Goal: Transaction & Acquisition: Register for event/course

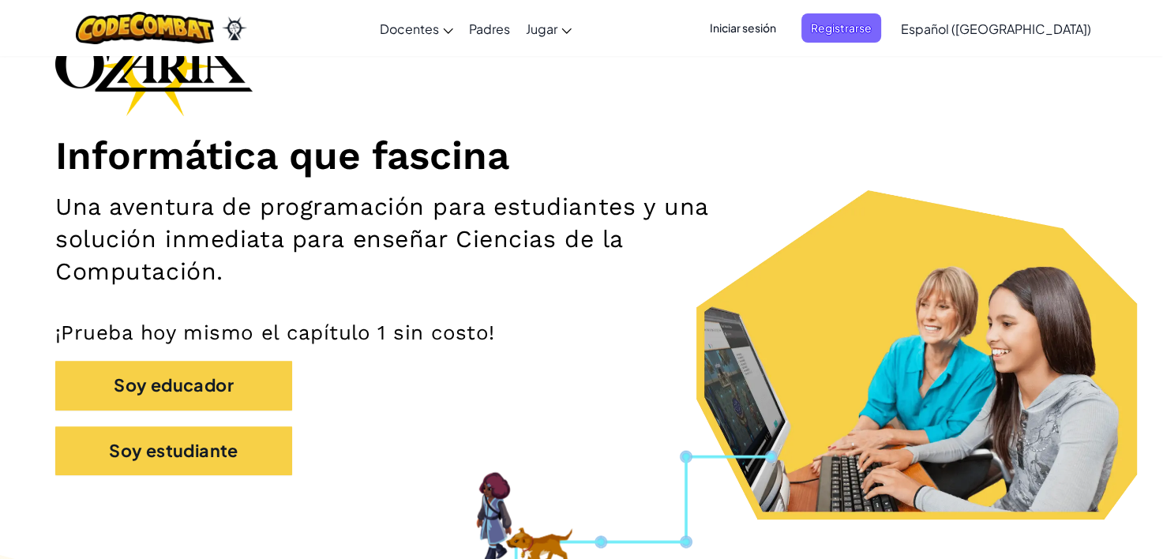
scroll to position [121, 0]
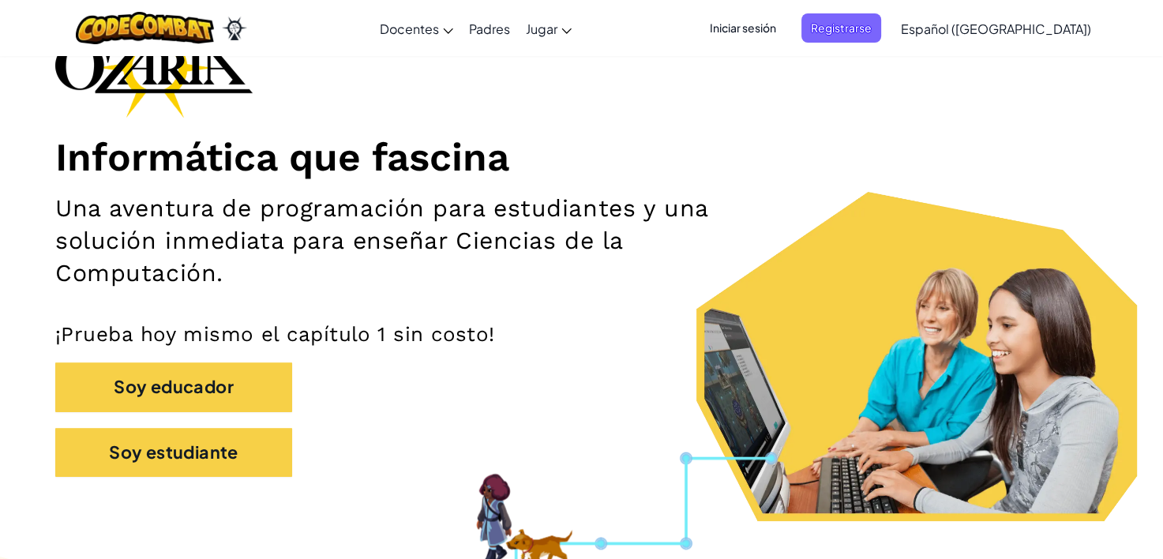
click at [777, 31] on span "Iniciar sesión" at bounding box center [742, 27] width 85 height 29
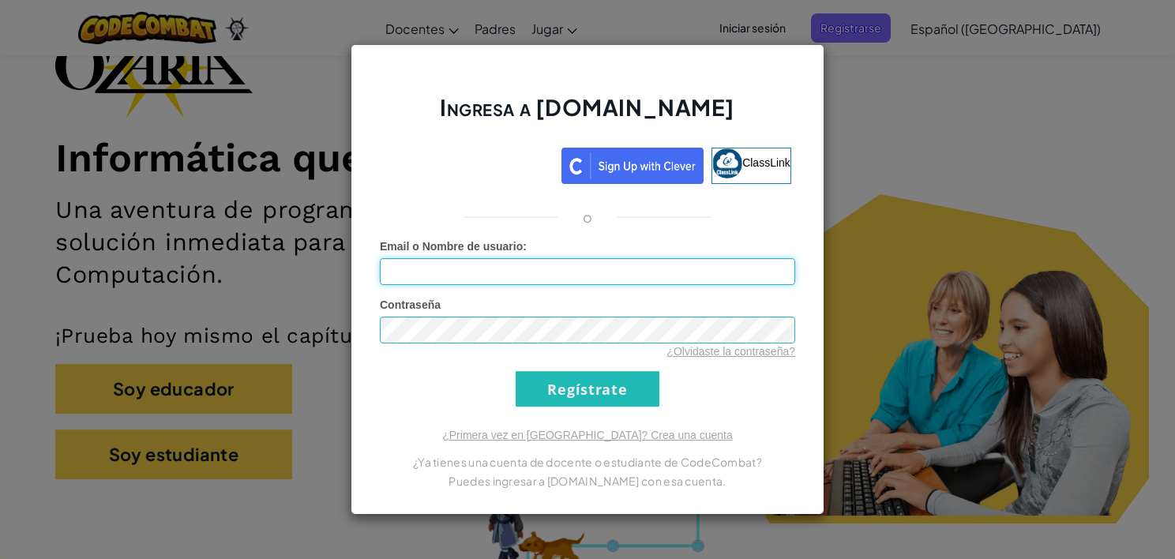
click at [575, 274] on input "Email o Nombre de usuario :" at bounding box center [587, 271] width 415 height 27
type input "[EMAIL_ADDRESS][DOMAIN_NAME]"
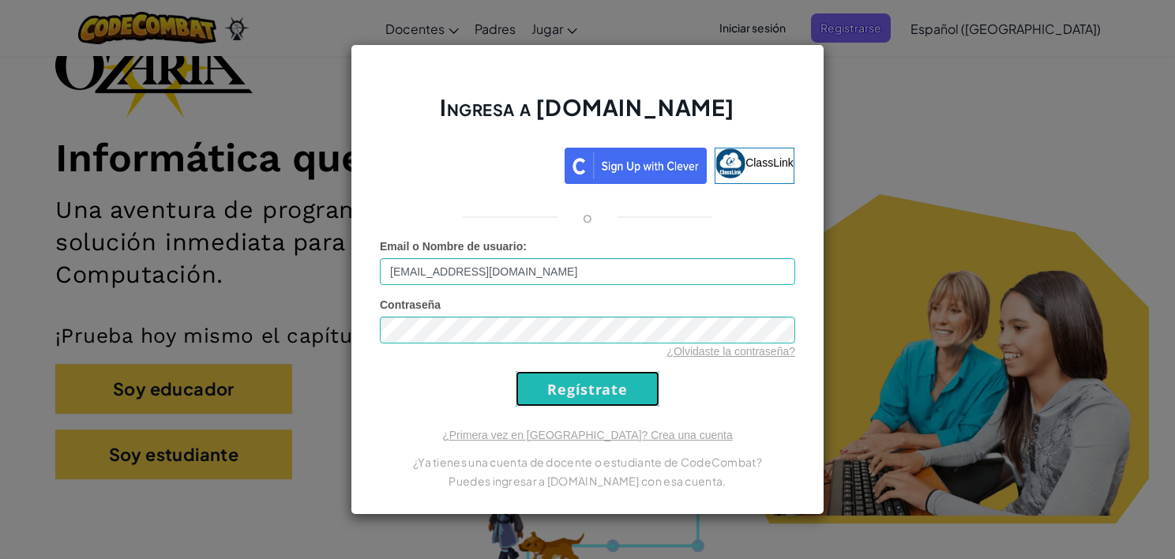
click at [591, 393] on input "Regístrate" at bounding box center [588, 389] width 144 height 36
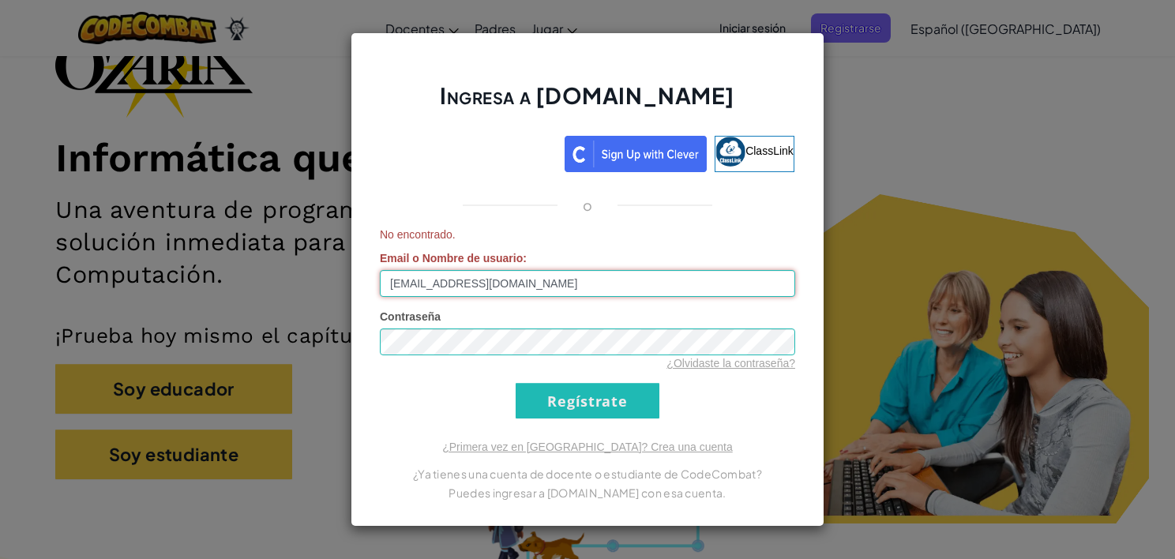
click at [594, 287] on input "[EMAIL_ADDRESS][DOMAIN_NAME]" at bounding box center [587, 283] width 415 height 27
click at [98, 474] on div "Ingresa a [DOMAIN_NAME] ClassLink o No encontrado. Email o Nombre de usuario : …" at bounding box center [587, 279] width 1175 height 559
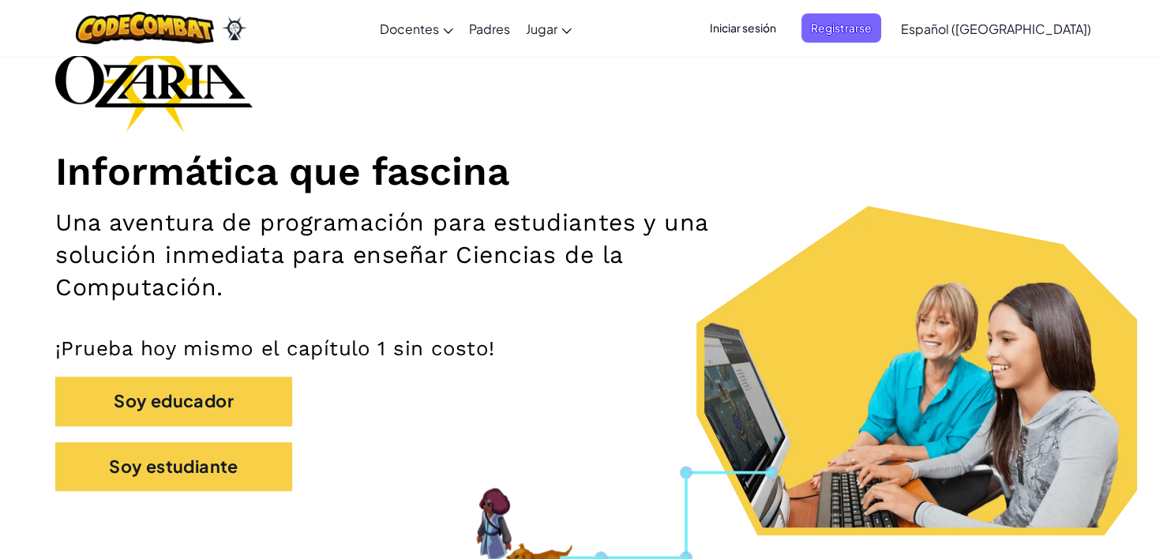
scroll to position [106, 0]
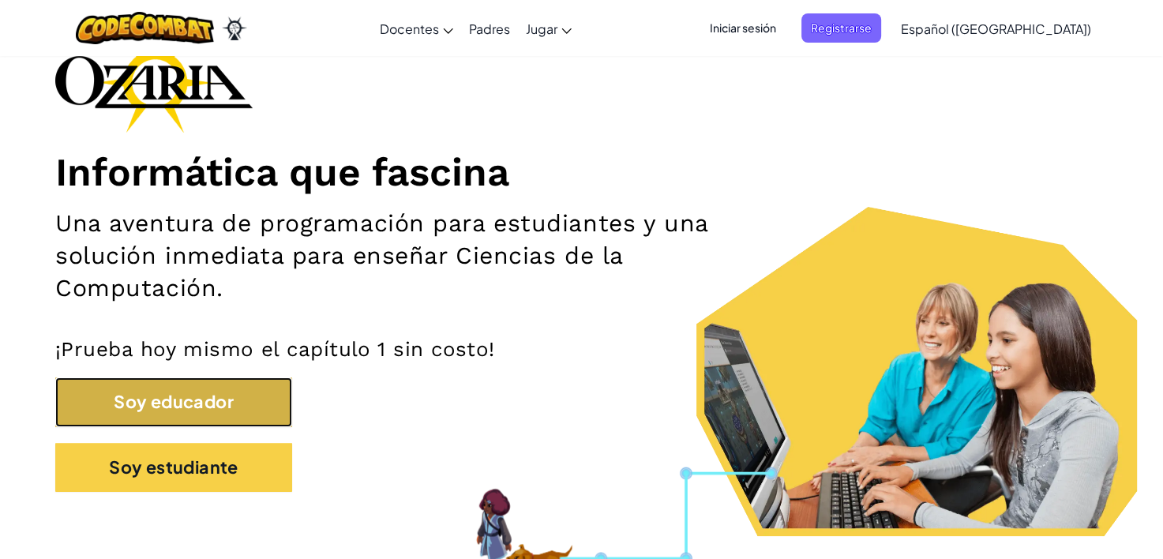
click at [235, 396] on button "Soy educador" at bounding box center [173, 401] width 237 height 49
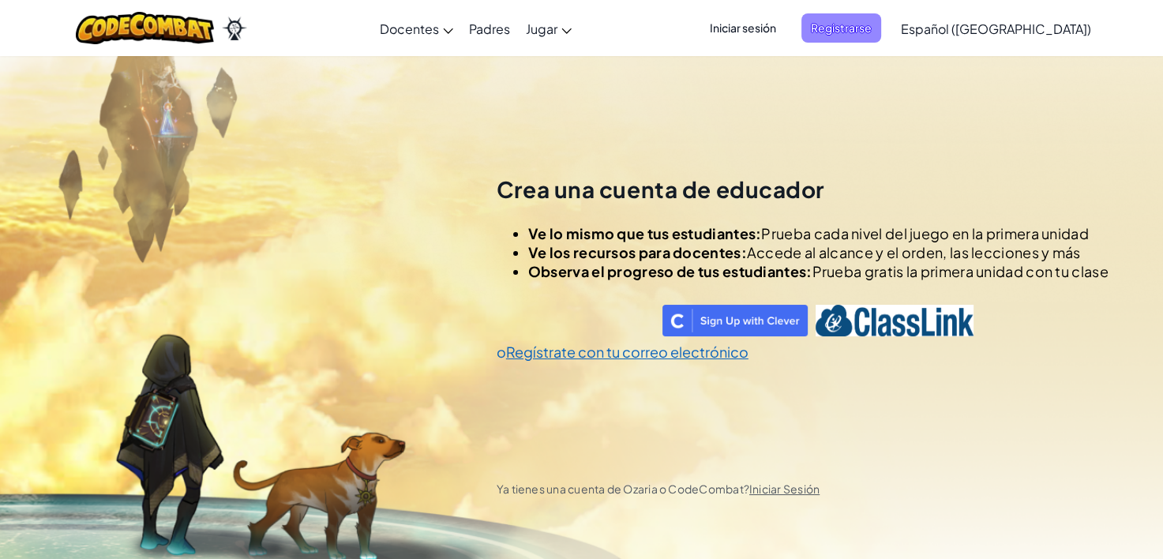
click at [881, 34] on span "Registrarse" at bounding box center [841, 27] width 80 height 29
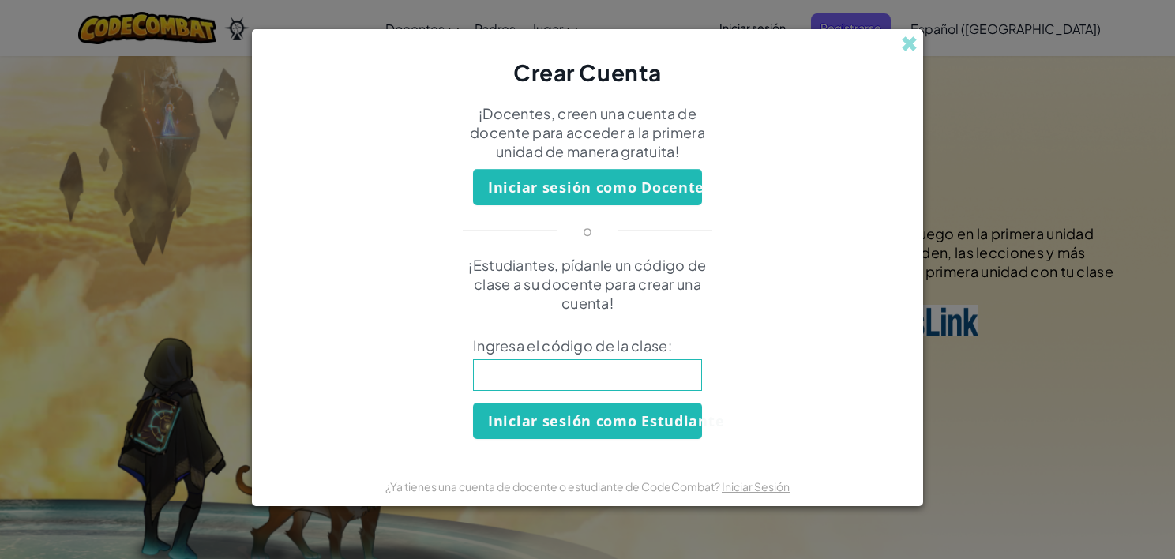
click at [918, 43] on div "Crear Cuenta" at bounding box center [587, 58] width 671 height 58
click at [903, 37] on span at bounding box center [909, 44] width 17 height 17
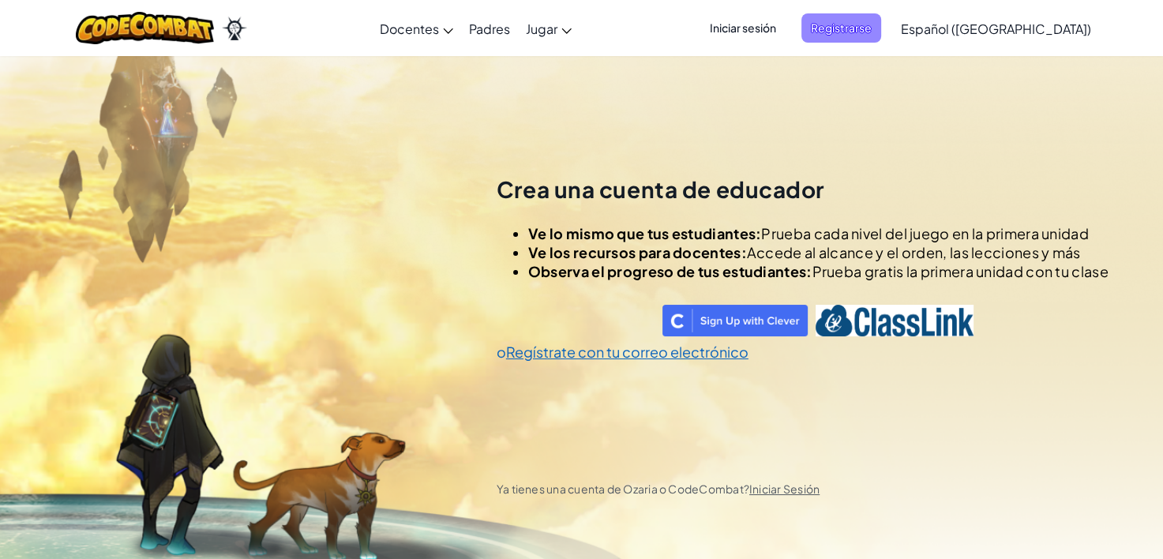
click at [845, 35] on span "Registrarse" at bounding box center [841, 27] width 80 height 29
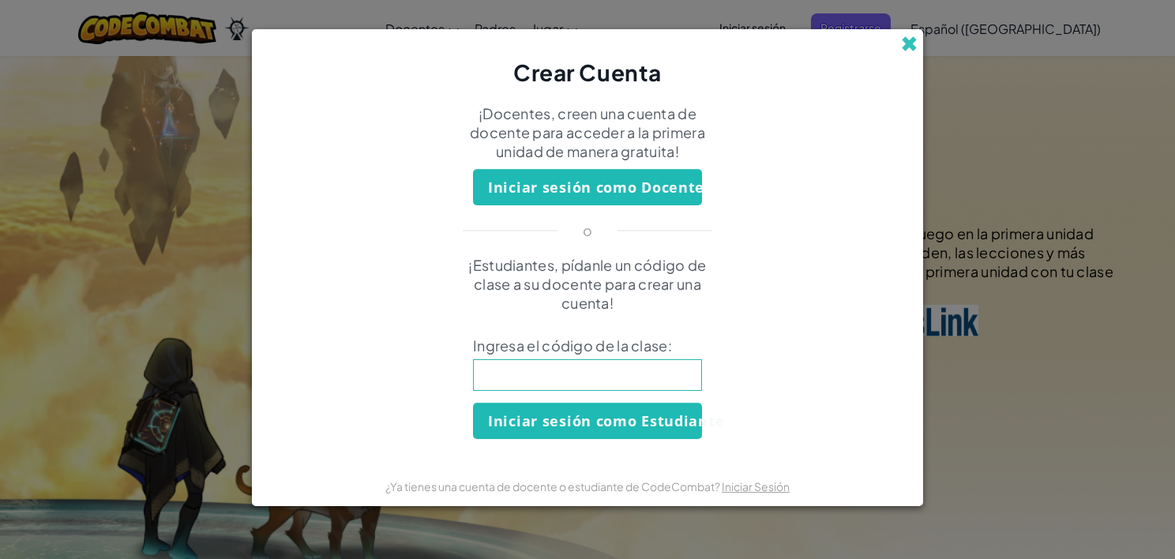
click at [908, 51] on span at bounding box center [909, 44] width 17 height 17
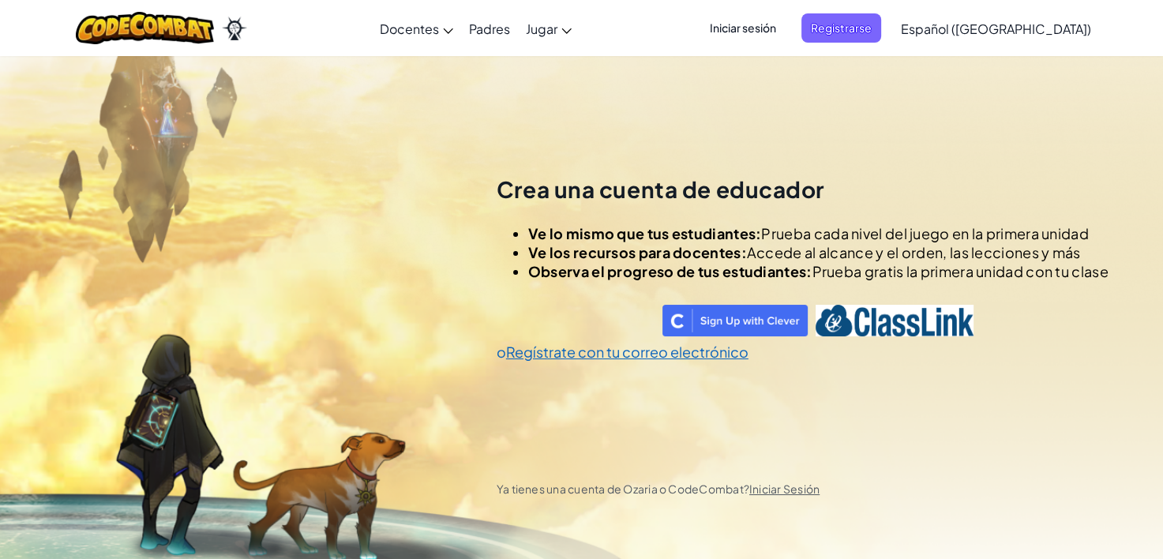
click at [786, 20] on span "Iniciar sesión" at bounding box center [742, 27] width 85 height 29
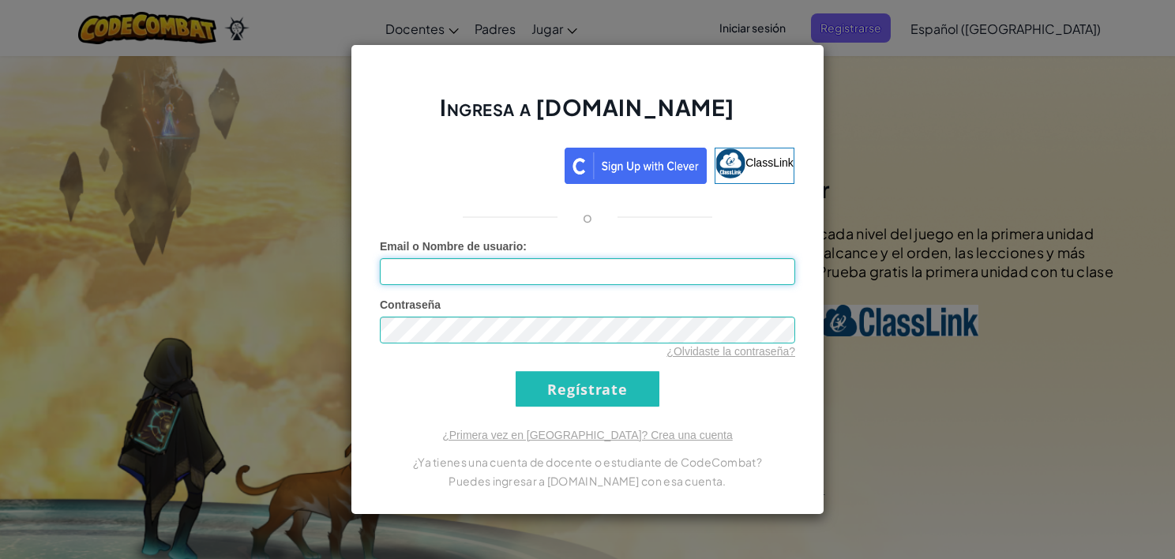
click at [636, 275] on input "Email o Nombre de usuario :" at bounding box center [587, 271] width 415 height 27
click at [438, 275] on input "Email o Nombre de usuario :" at bounding box center [587, 271] width 415 height 27
type input "·"
type input "t"
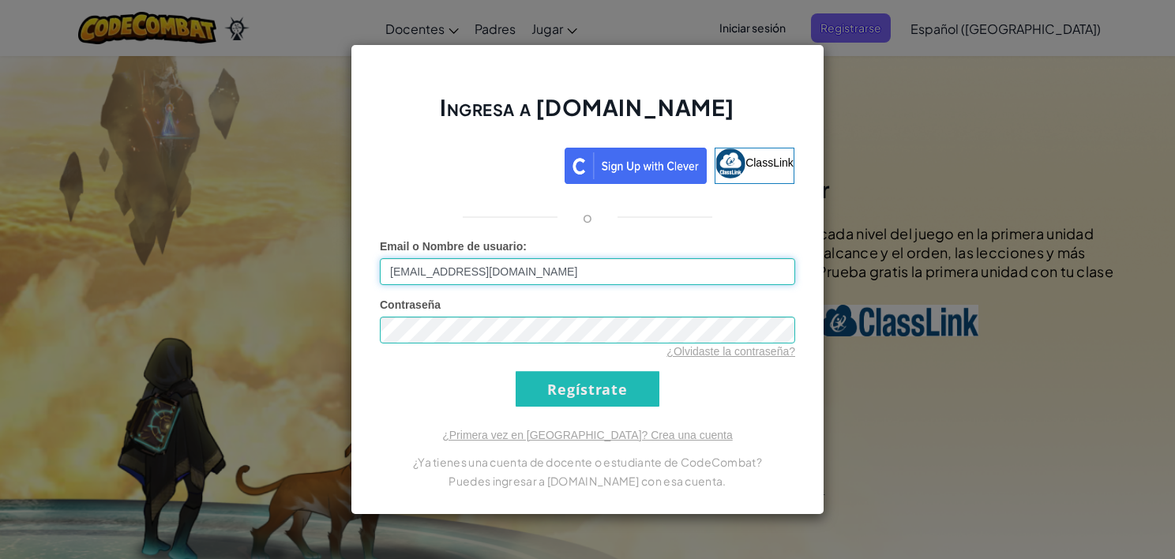
type input "[EMAIL_ADDRESS][DOMAIN_NAME]"
click at [758, 59] on div "Ingresa a [DOMAIN_NAME] ClassLink o Error desconocido. Email o Nombre de usuari…" at bounding box center [588, 279] width 474 height 471
